Goal: Task Accomplishment & Management: Manage account settings

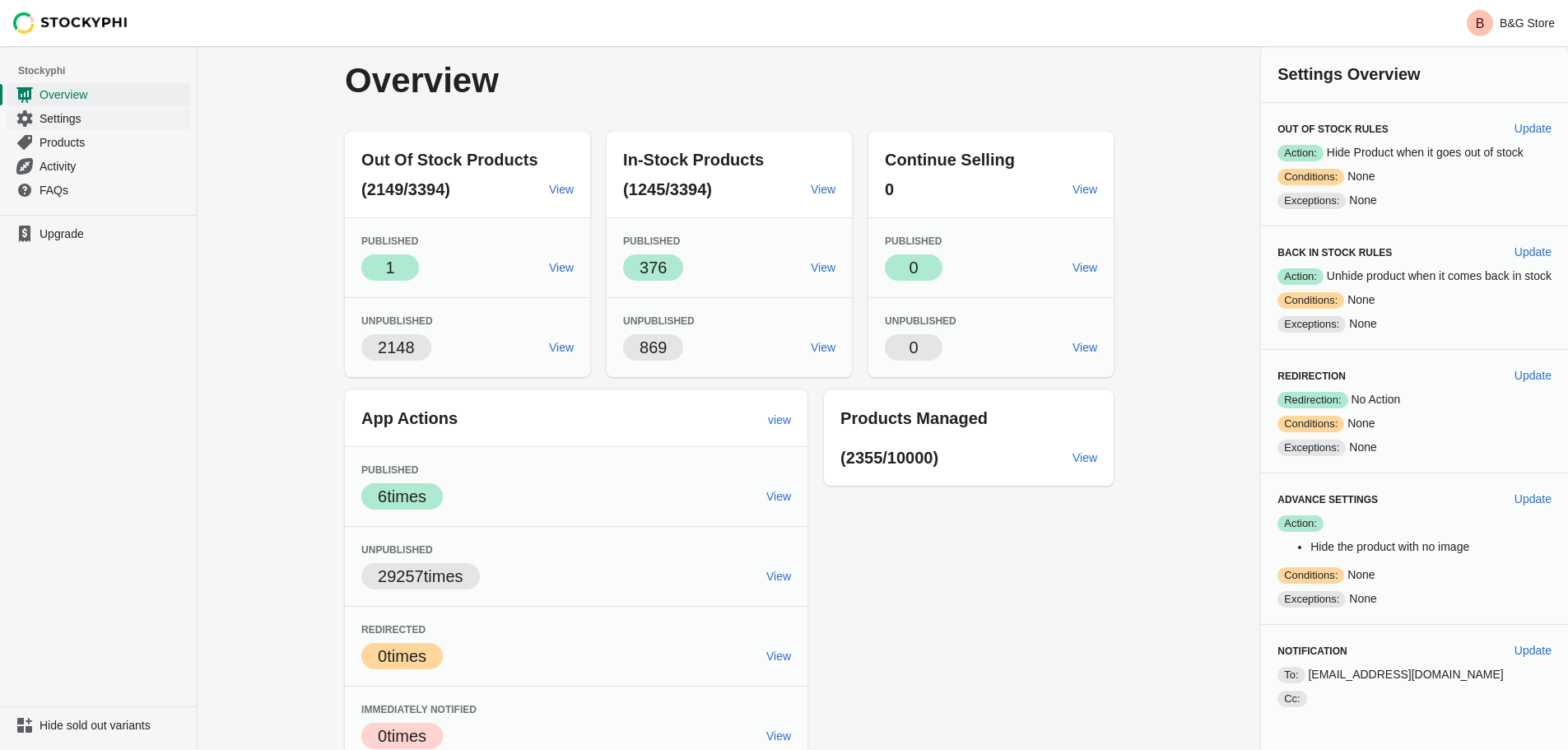
click at [71, 115] on span "Settings" at bounding box center [113, 119] width 148 height 17
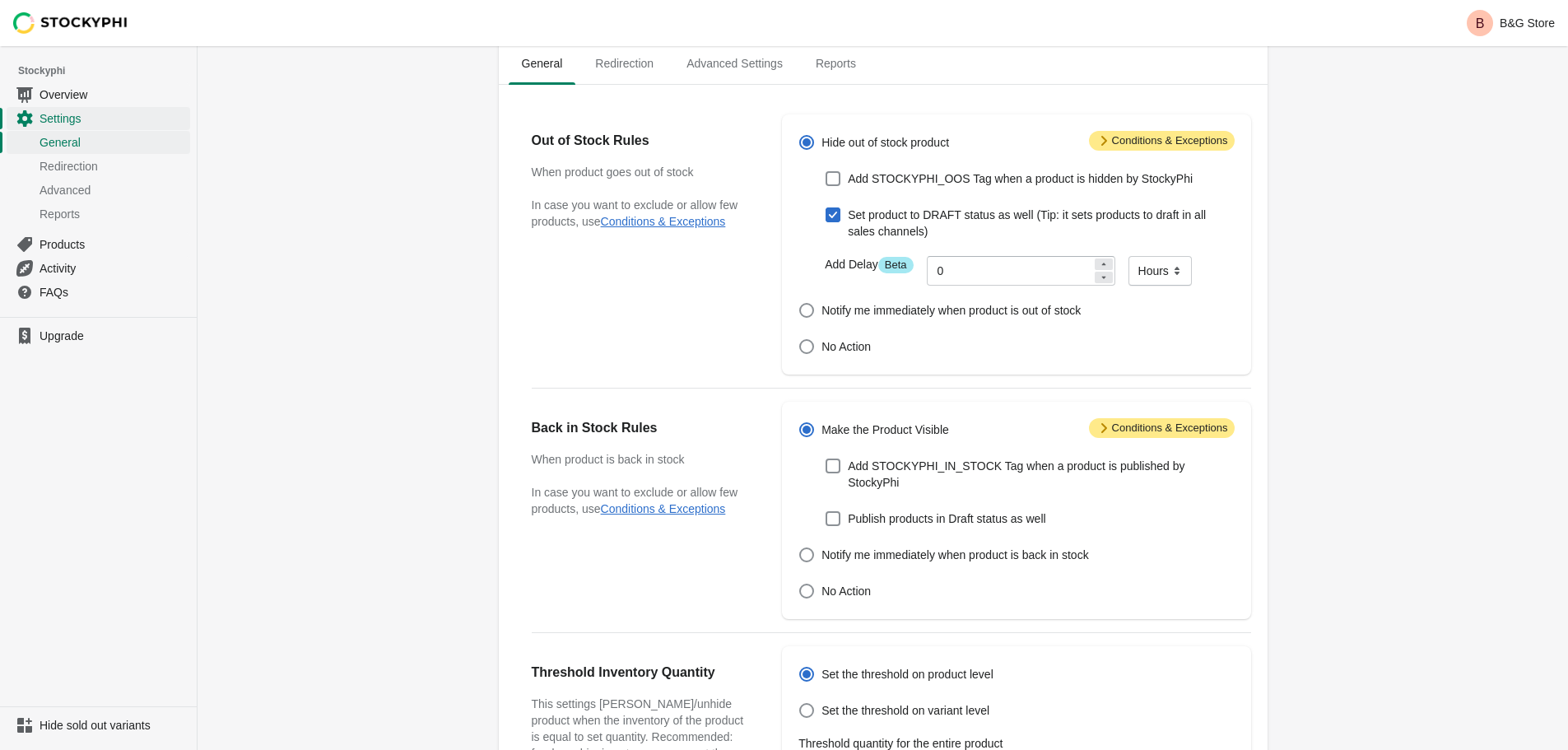
scroll to position [40, 0]
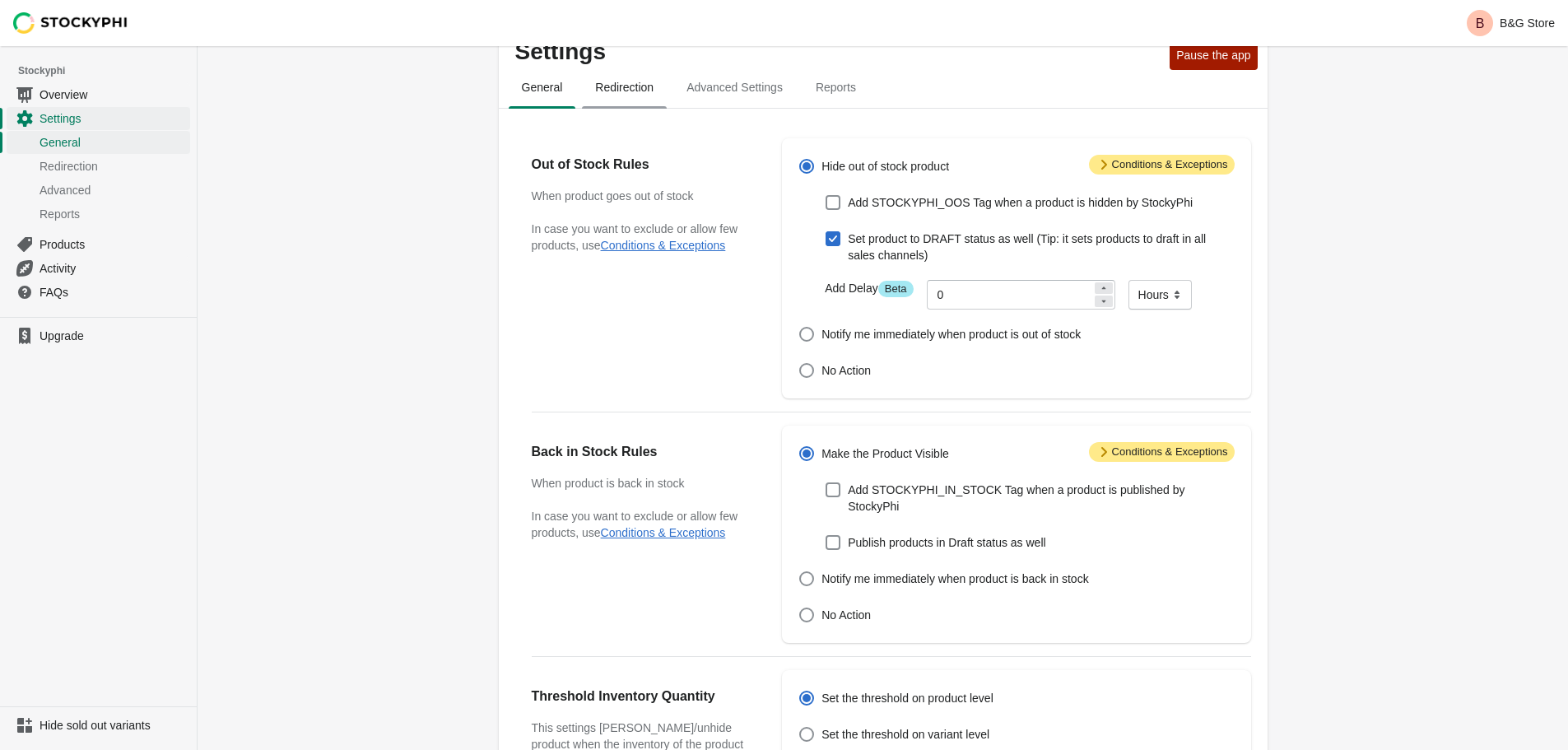
click at [645, 84] on span "Redirection" at bounding box center [624, 87] width 84 height 30
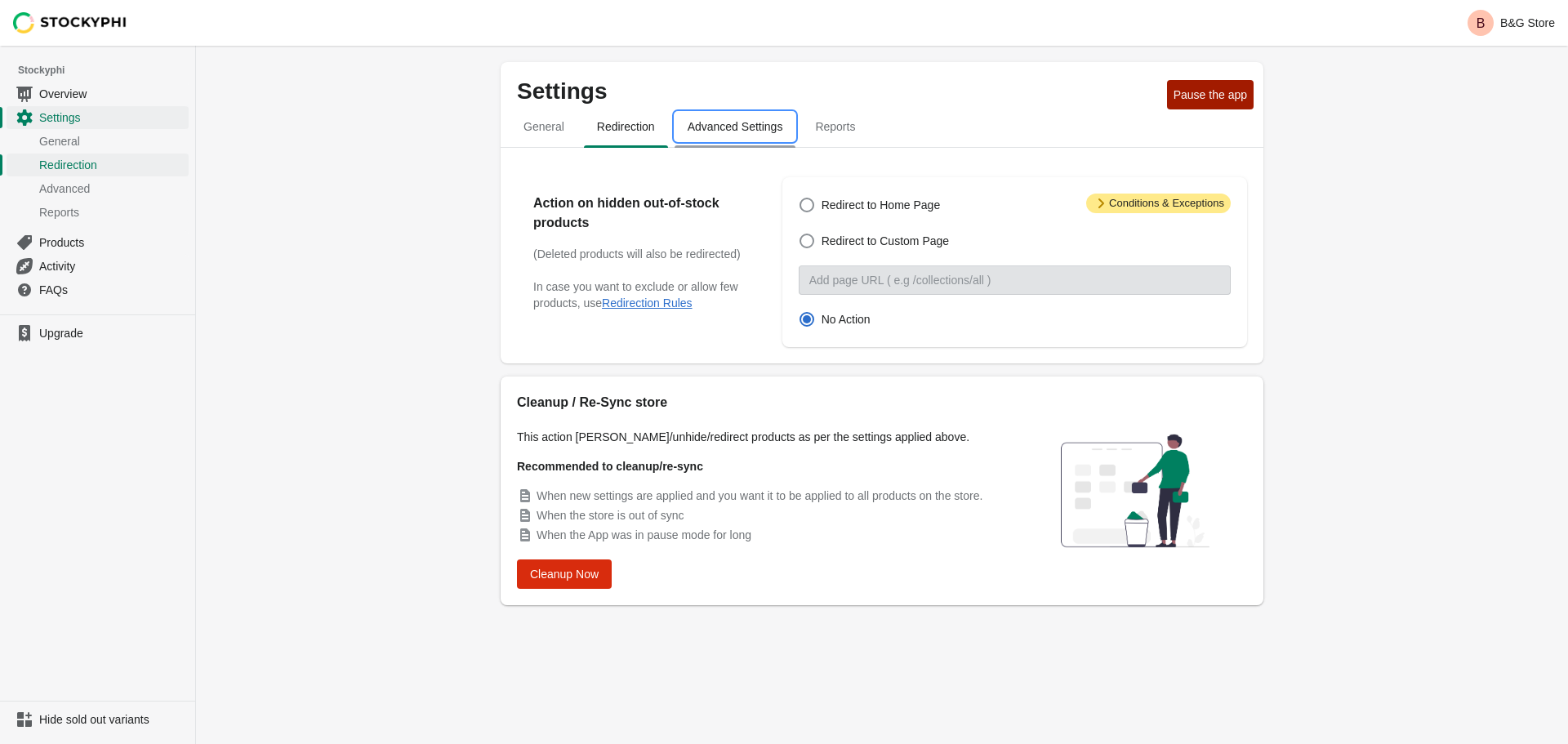
click at [764, 117] on span "Advanced Settings" at bounding box center [735, 126] width 121 height 29
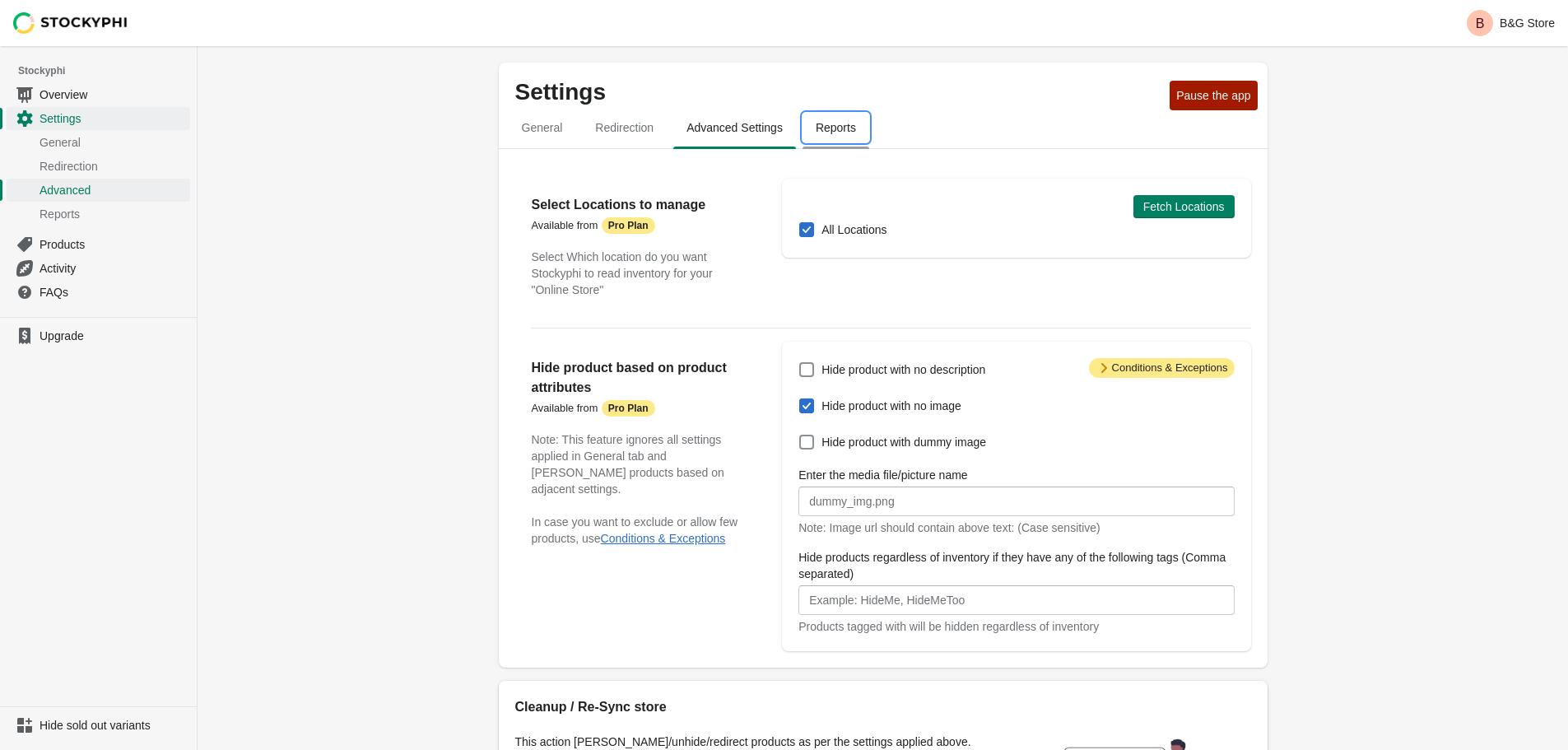
click at [836, 119] on span "Reports" at bounding box center [835, 127] width 67 height 30
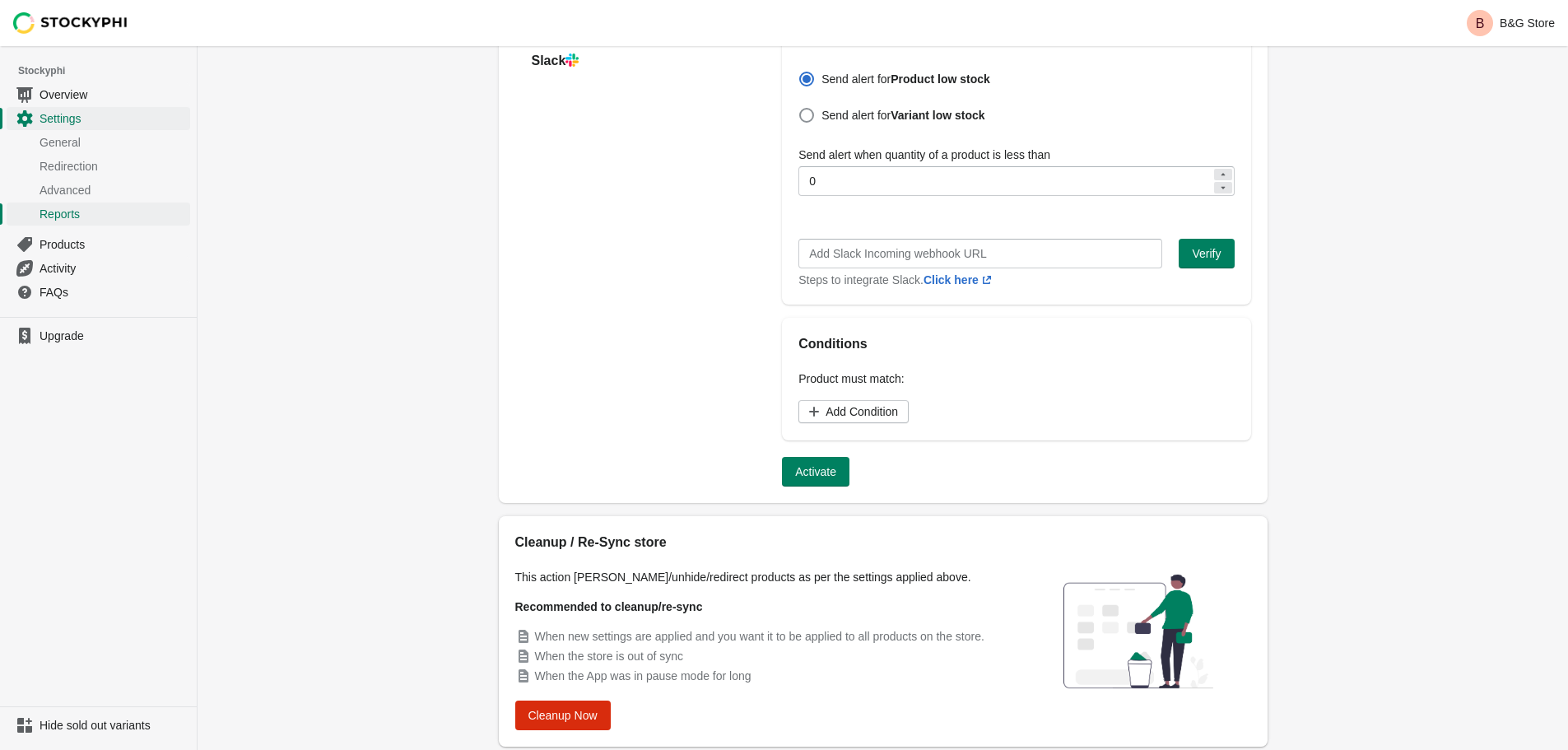
scroll to position [552, 0]
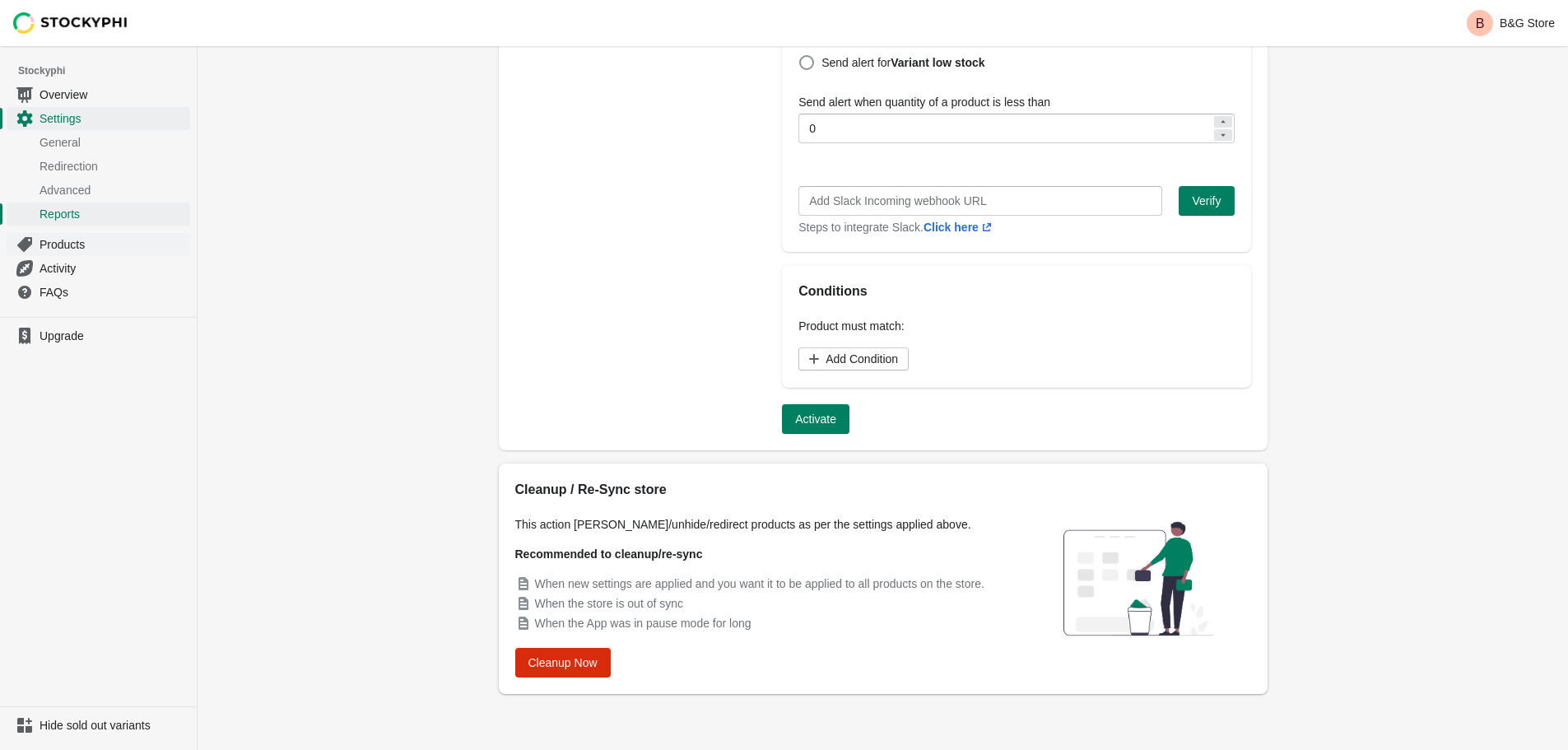
click at [58, 245] on span "Products" at bounding box center [113, 245] width 148 height 17
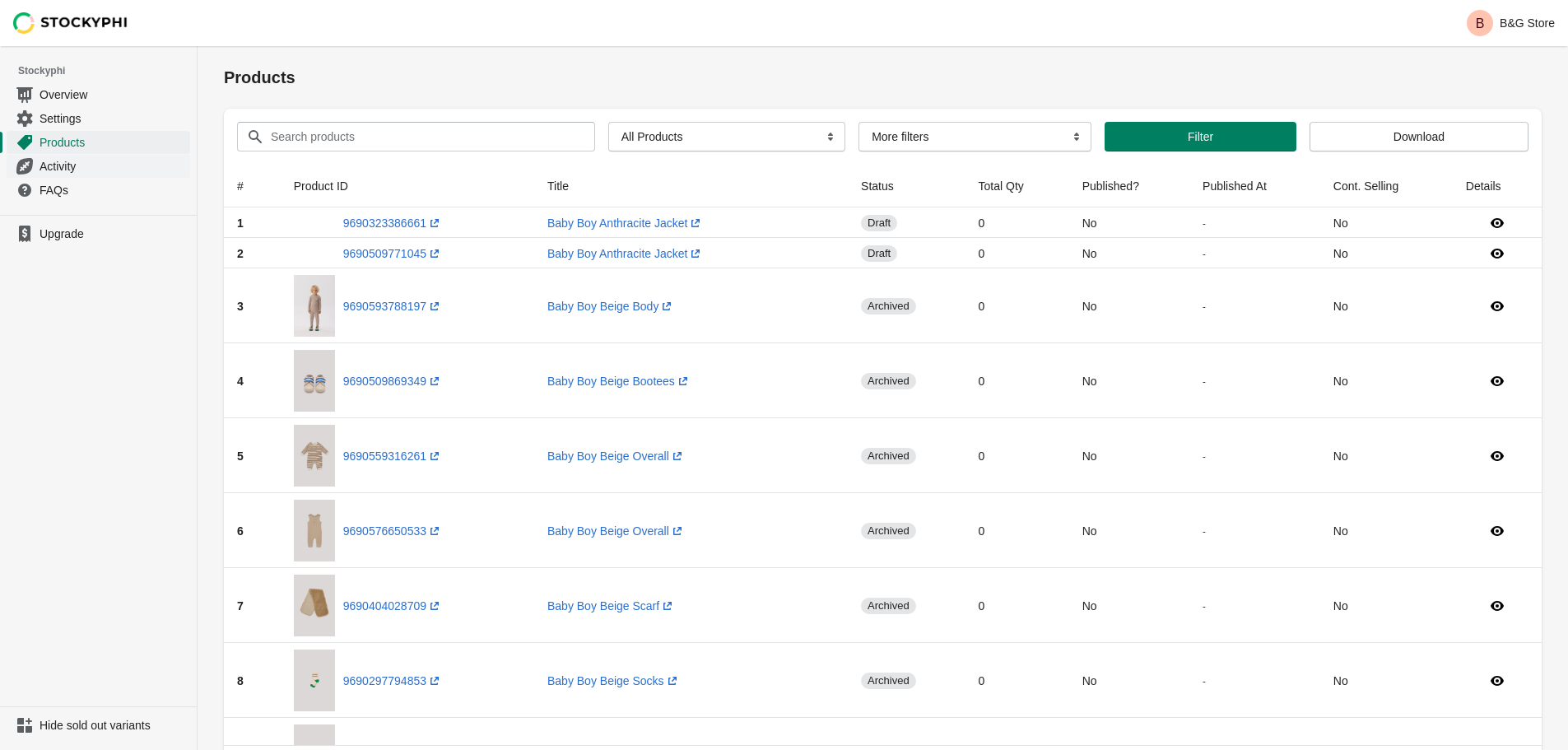
click at [59, 168] on span "Activity" at bounding box center [113, 166] width 148 height 17
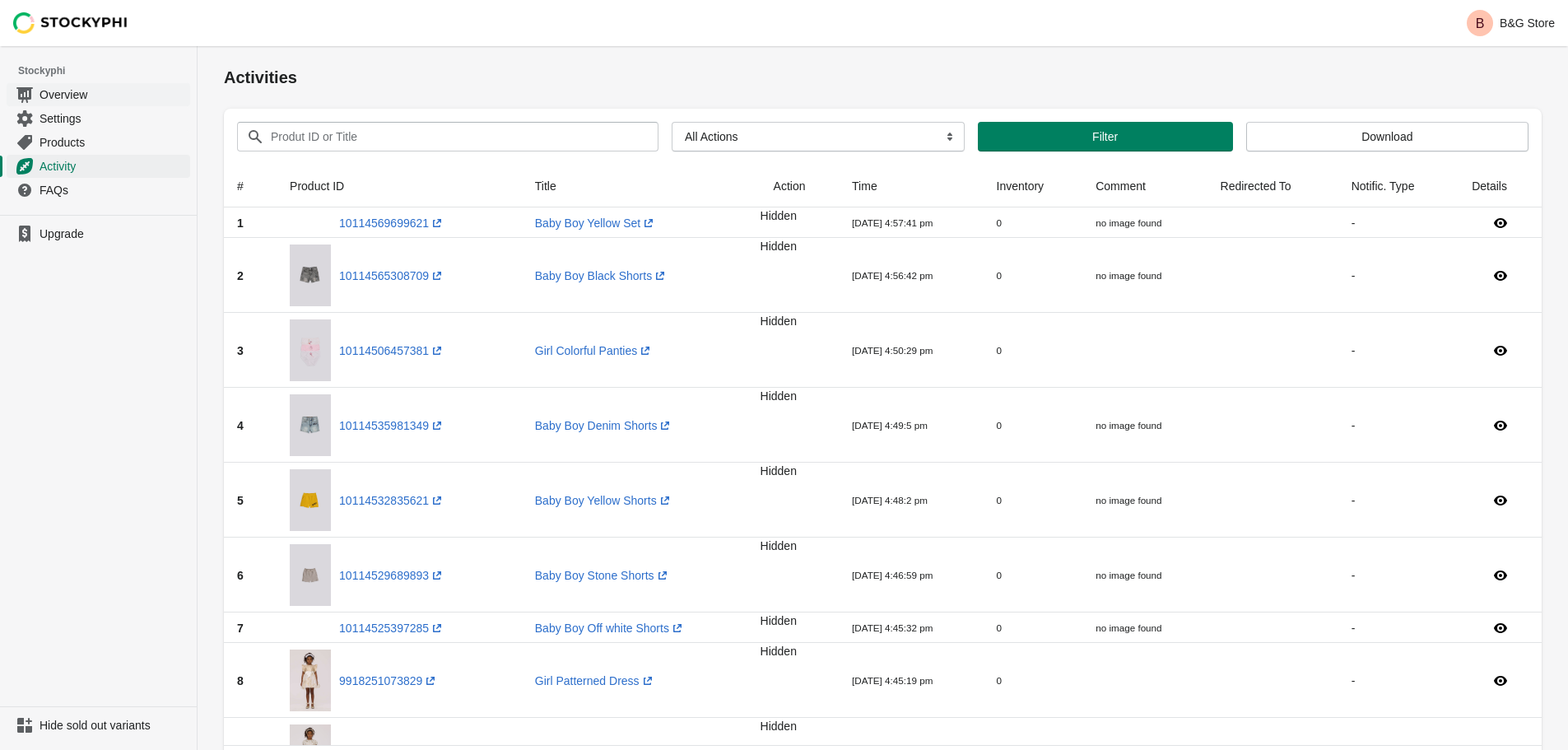
click at [48, 92] on span "Overview" at bounding box center [113, 94] width 148 height 17
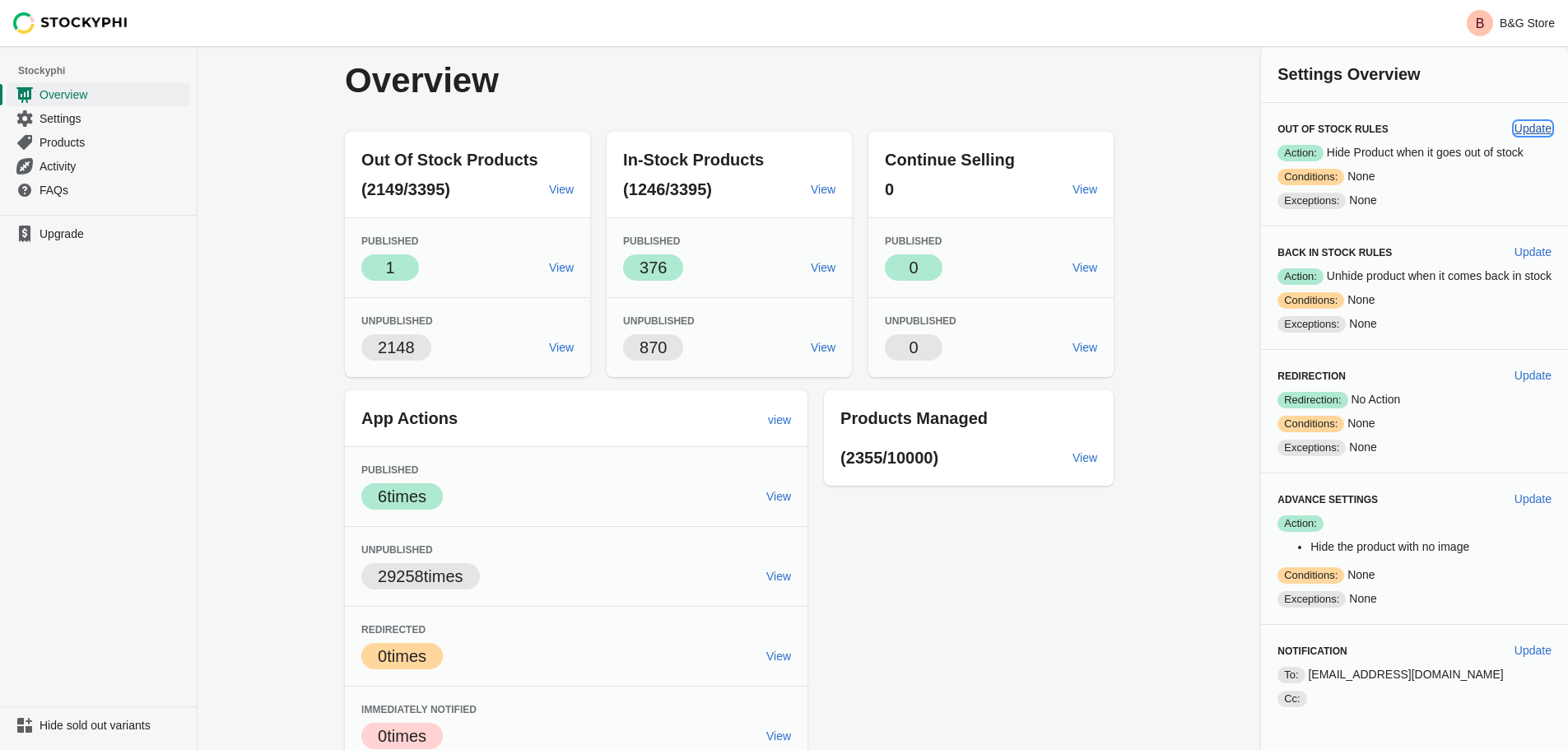
click at [1541, 127] on span "Update" at bounding box center [1533, 128] width 37 height 13
select select "hours"
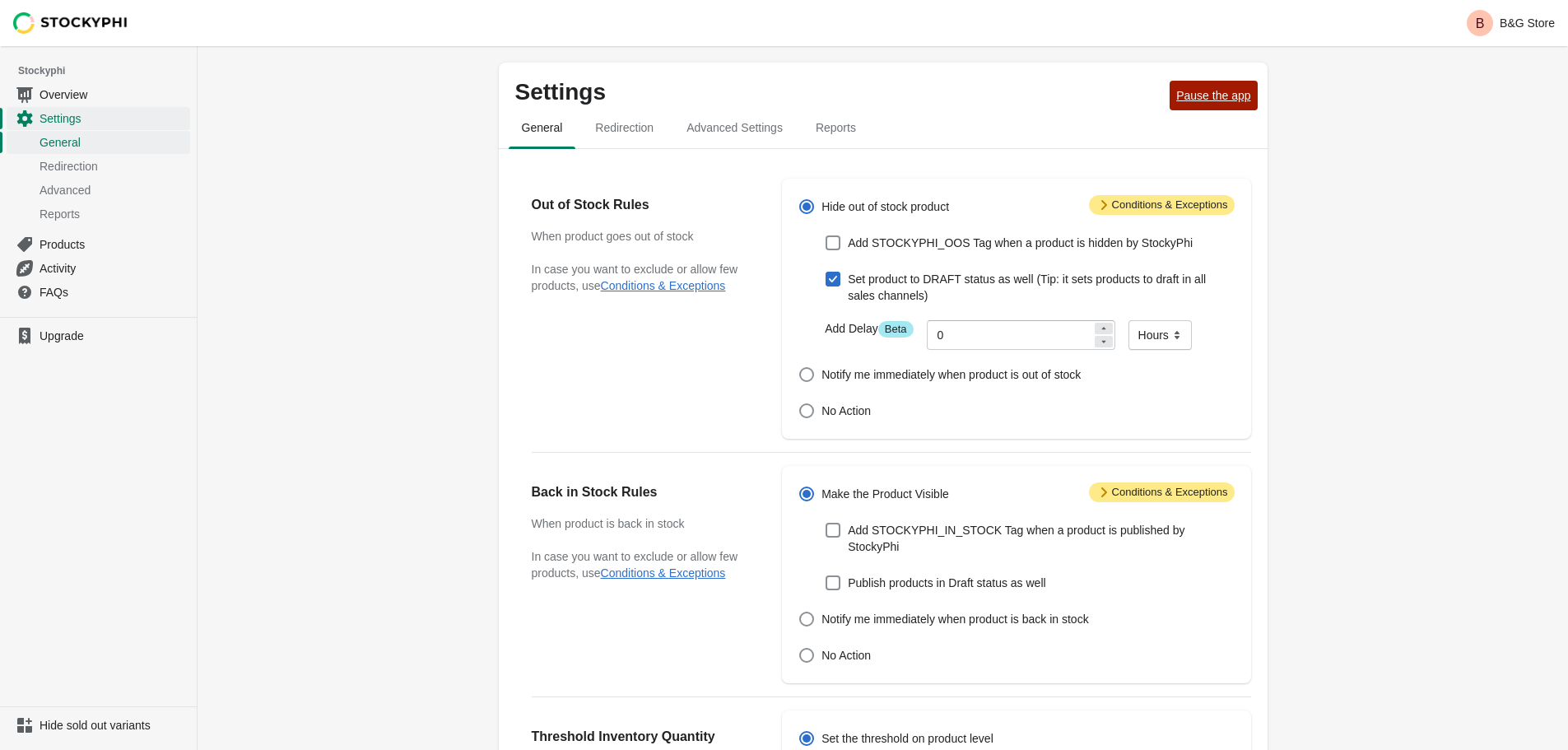
click at [1237, 88] on button "Pause the app" at bounding box center [1212, 95] width 87 height 30
click at [704, 127] on span "Advanced Settings" at bounding box center [734, 127] width 122 height 30
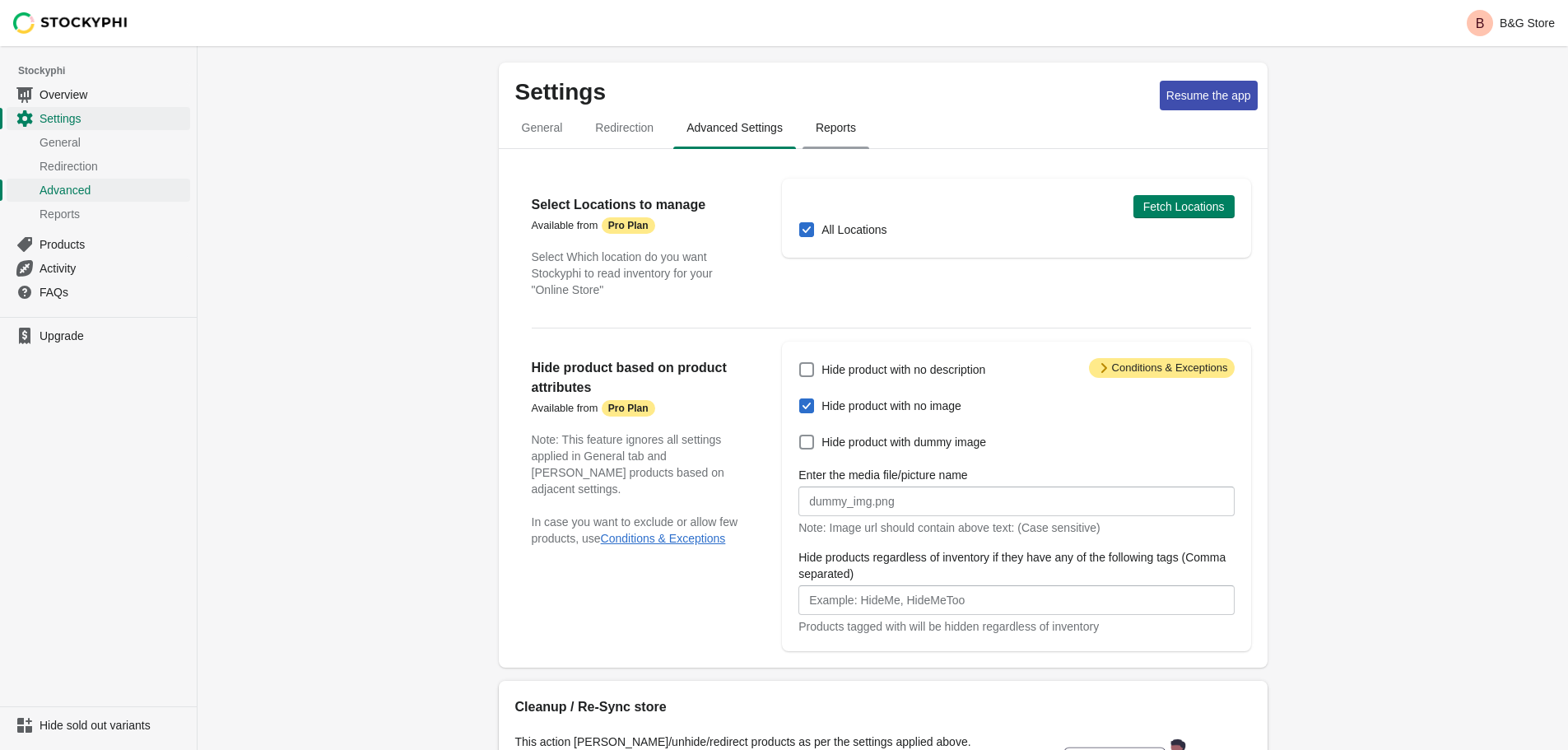
click at [845, 137] on span "Reports" at bounding box center [835, 127] width 67 height 30
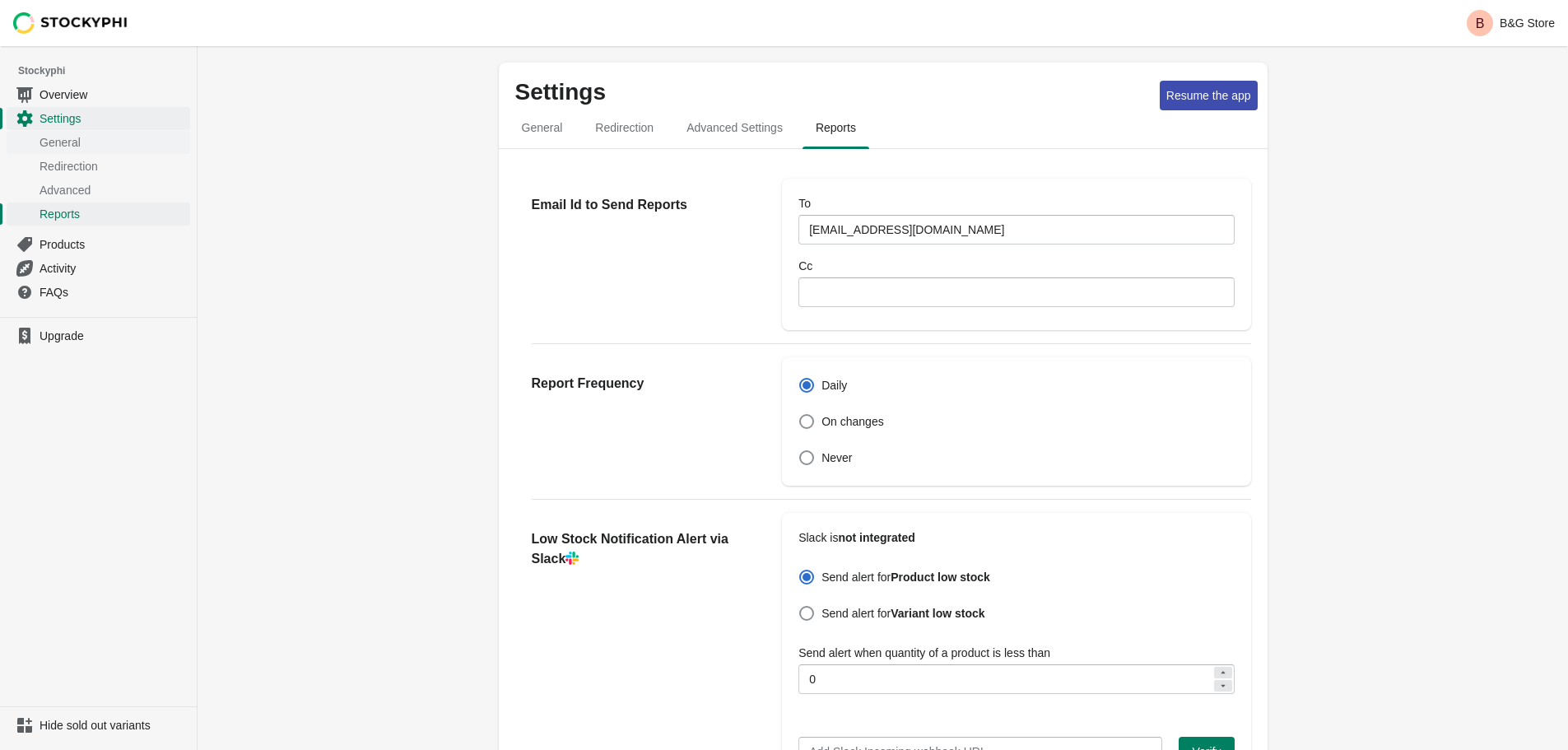
click at [74, 146] on span "General" at bounding box center [113, 143] width 148 height 17
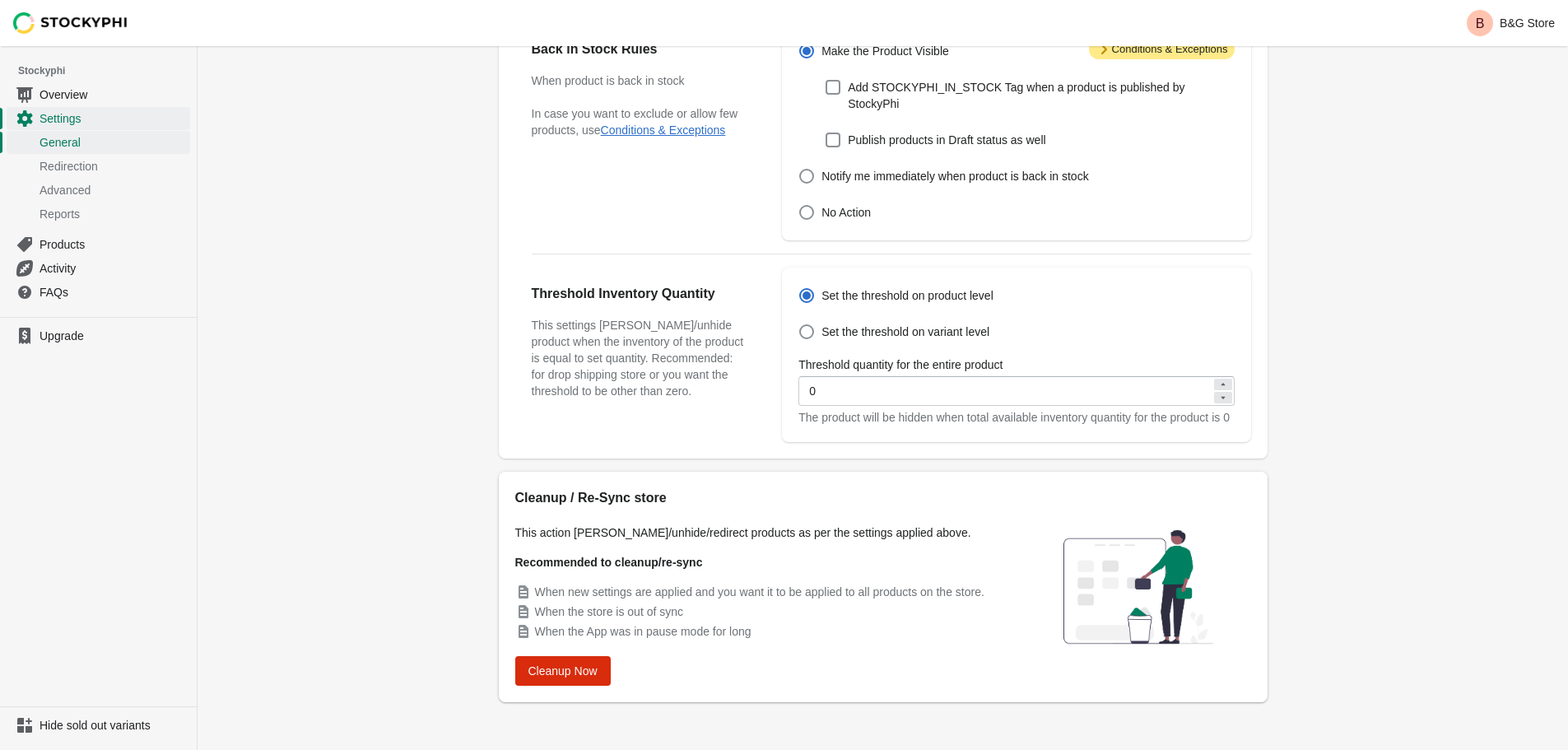
scroll to position [452, 0]
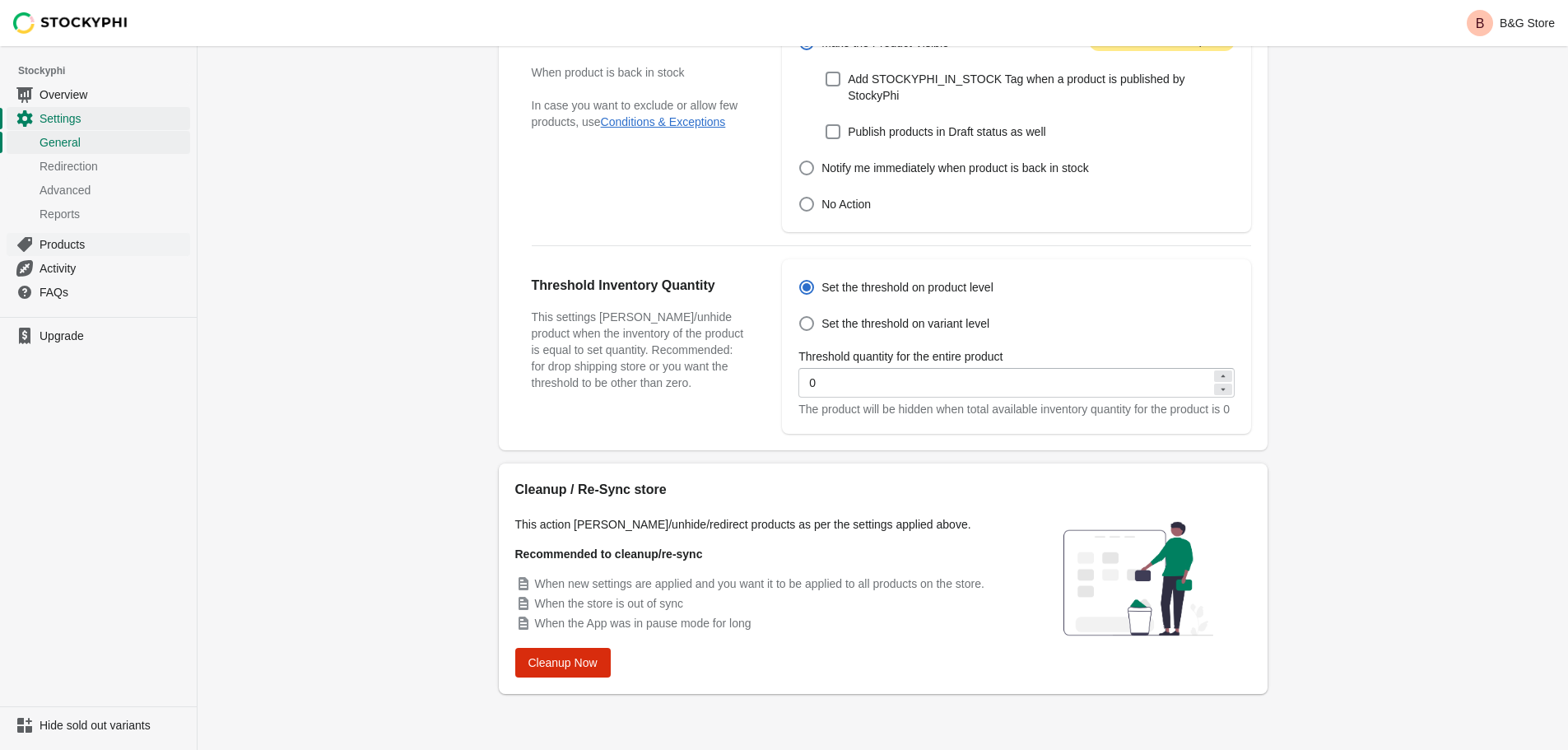
click at [75, 239] on span "Products" at bounding box center [113, 245] width 148 height 17
